Goal: Information Seeking & Learning: Learn about a topic

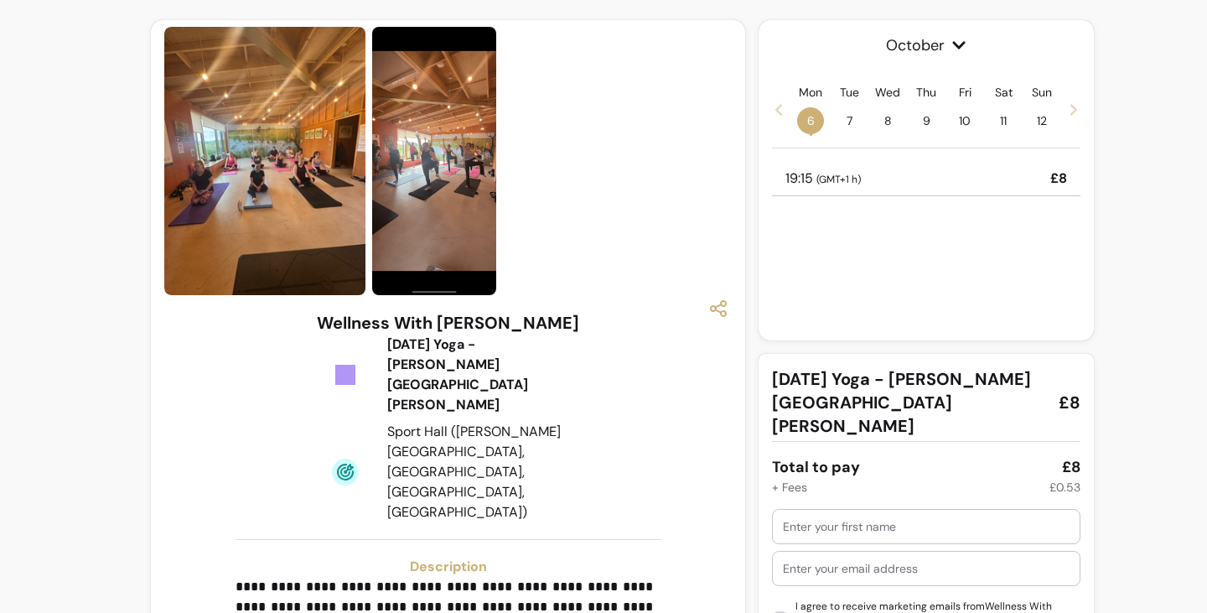
click at [261, 195] on img at bounding box center [264, 161] width 201 height 268
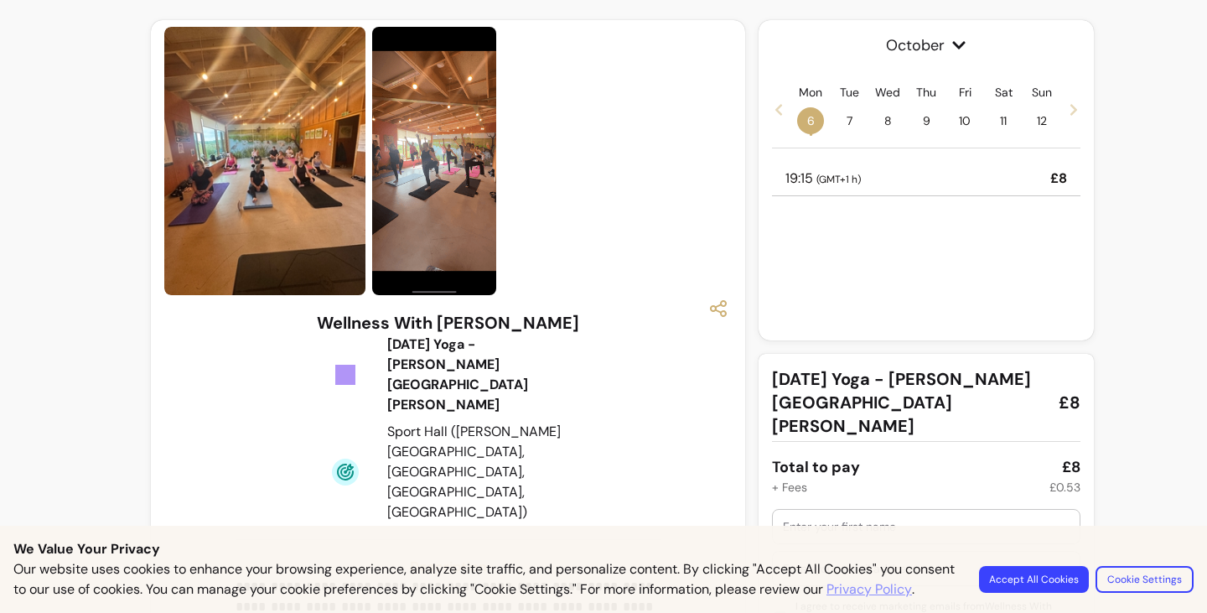
click at [265, 204] on img at bounding box center [264, 161] width 201 height 268
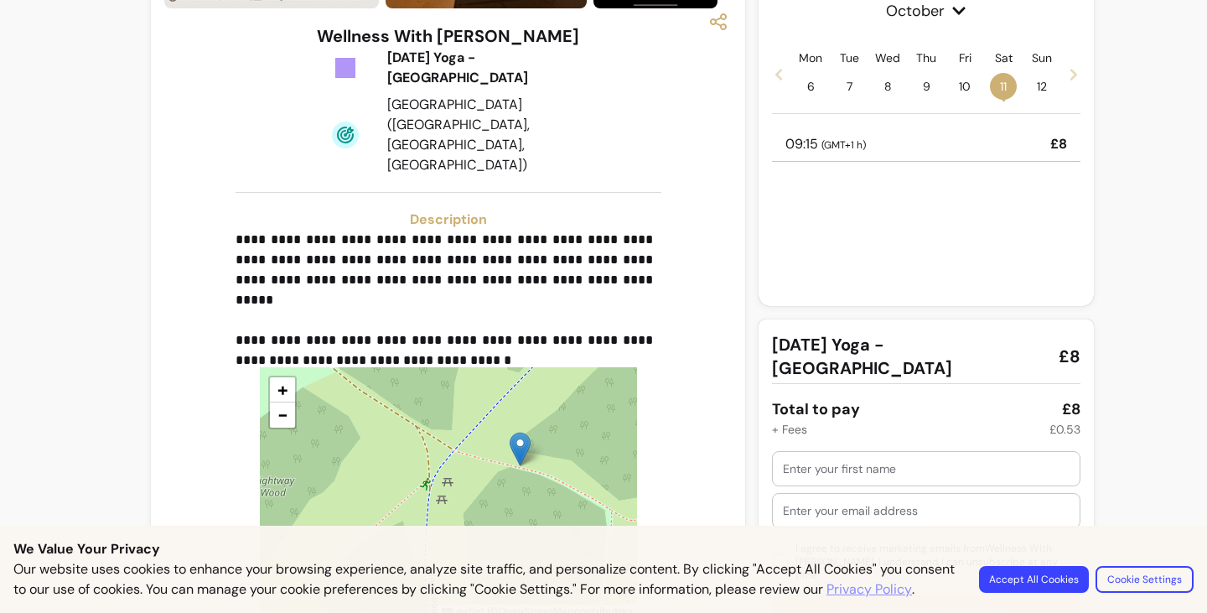
scroll to position [315, 0]
